Goal: Find specific page/section: Find specific page/section

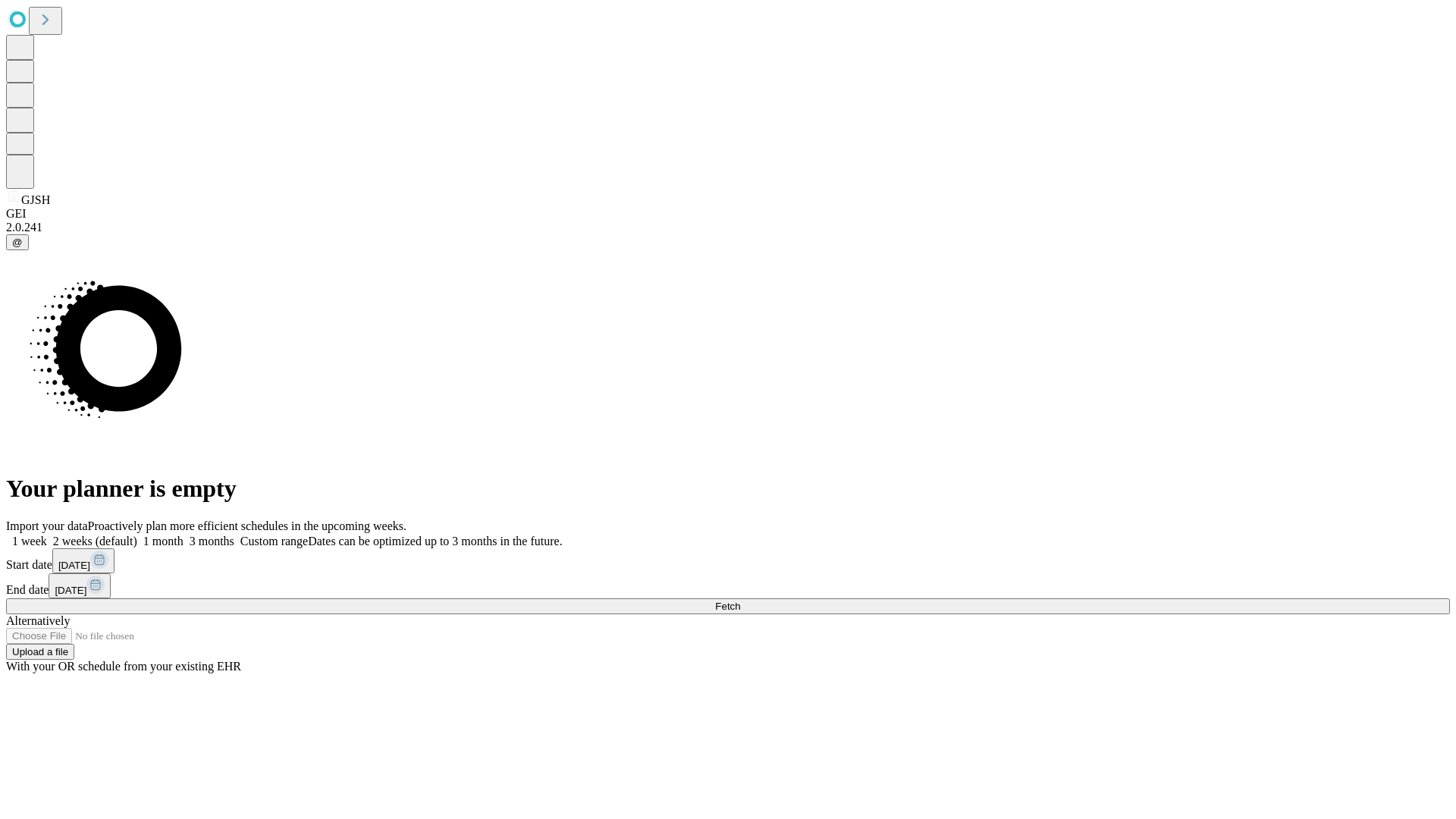
click at [740, 600] on span "Fetch" at bounding box center [727, 606] width 25 height 11
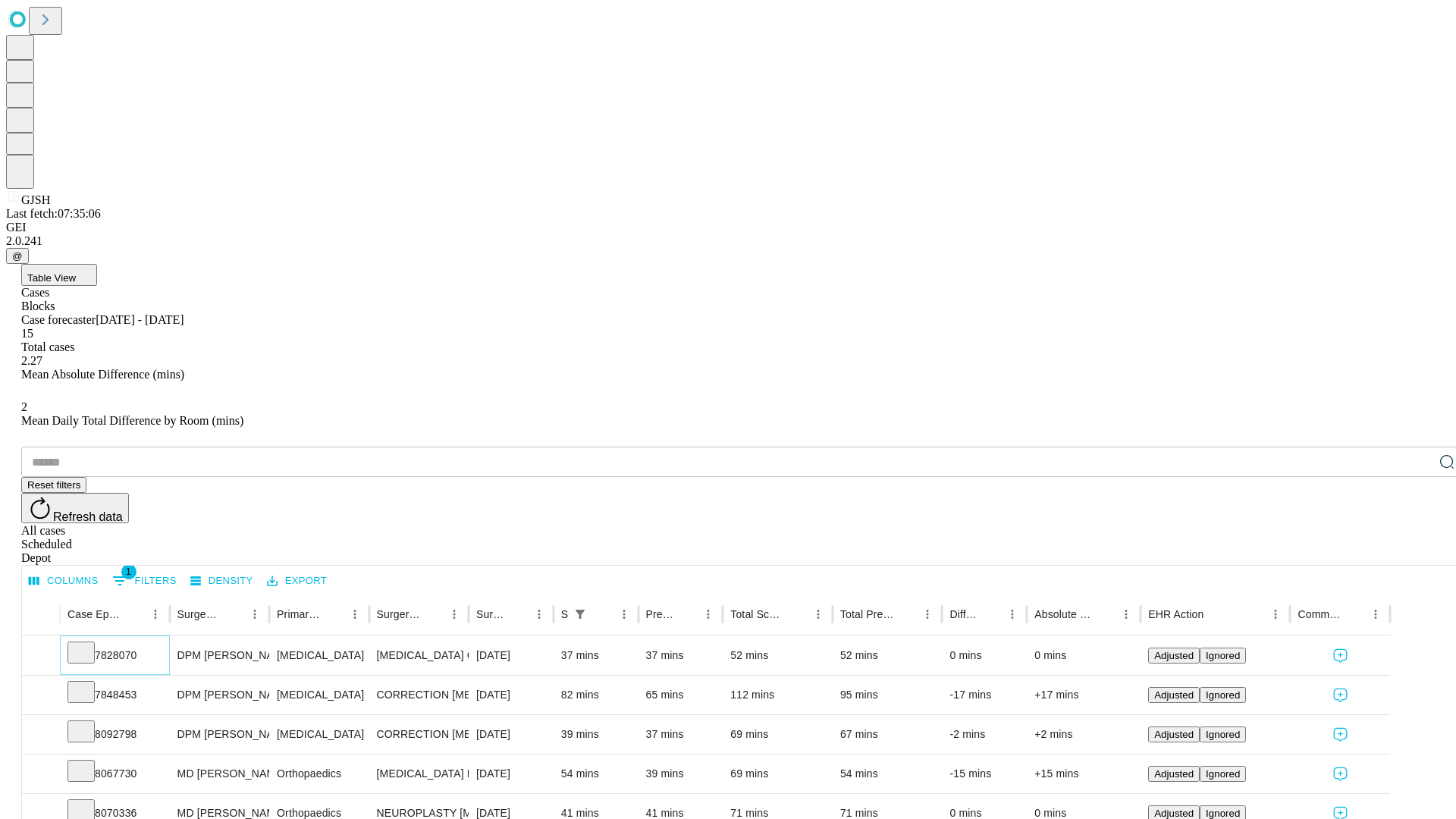
click at [88, 643] on icon at bounding box center [81, 651] width 15 height 15
